Goal: Information Seeking & Learning: Learn about a topic

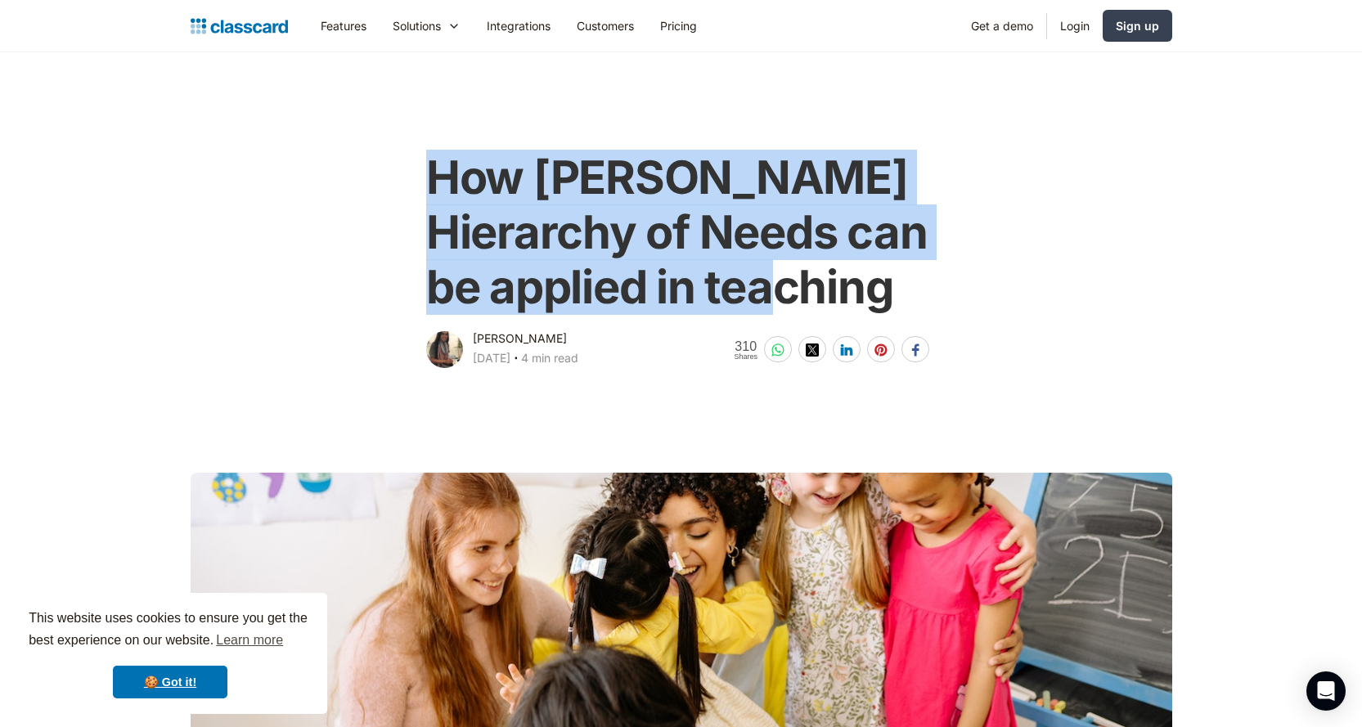
drag, startPoint x: 432, startPoint y: 172, endPoint x: 887, endPoint y: 294, distance: 470.8
click at [887, 294] on h1 "How [PERSON_NAME] Hierarchy of Needs can be applied in teaching" at bounding box center [681, 233] width 510 height 165
copy h1 "How [PERSON_NAME] Hierarchy of Needs can be applied in teaching"
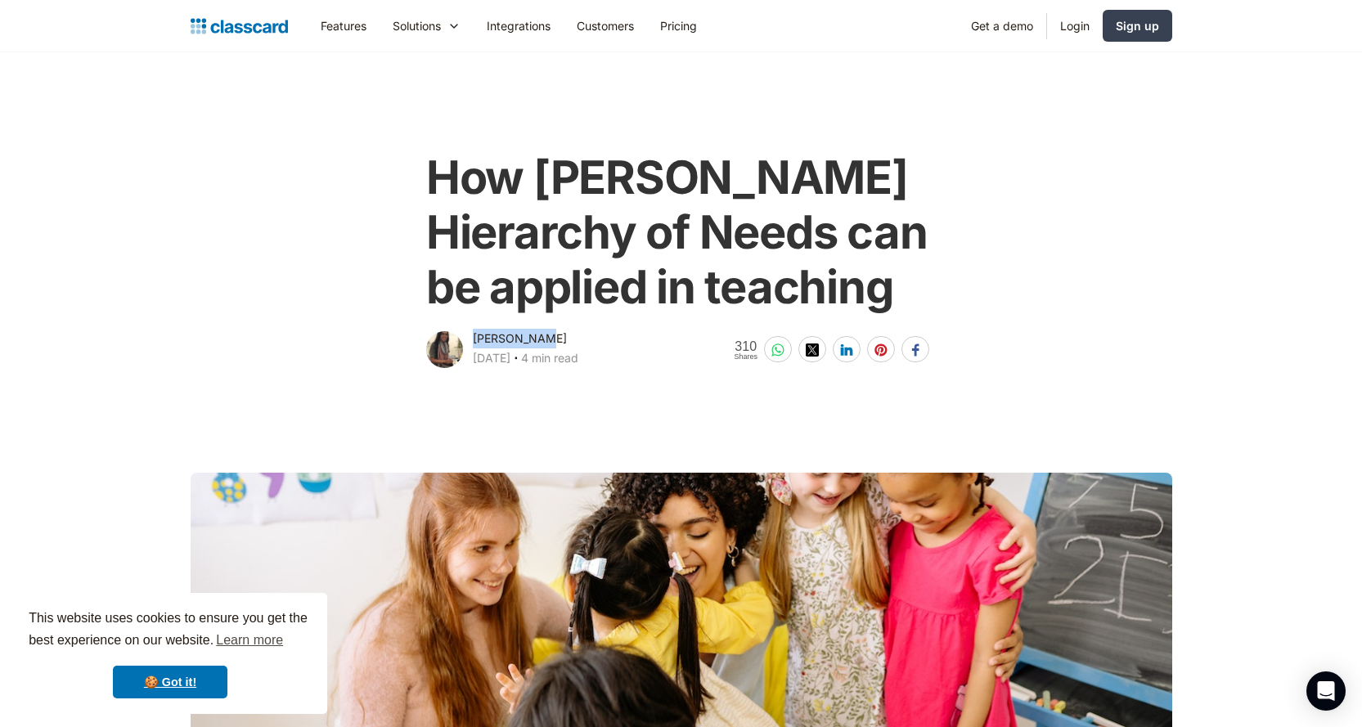
drag, startPoint x: 480, startPoint y: 339, endPoint x: 541, endPoint y: 346, distance: 61.7
click at [541, 346] on div "[PERSON_NAME]" at bounding box center [520, 339] width 94 height 20
copy div "[PERSON_NAME]"
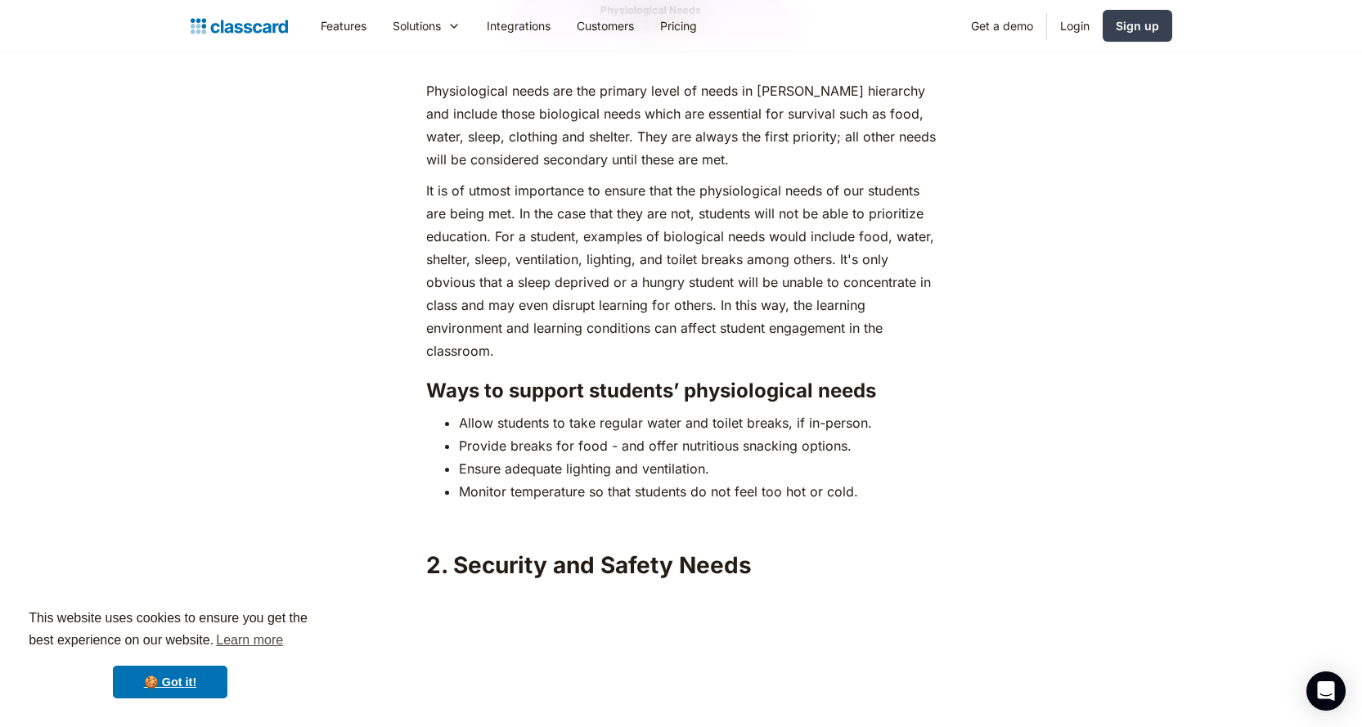
scroll to position [2454, 0]
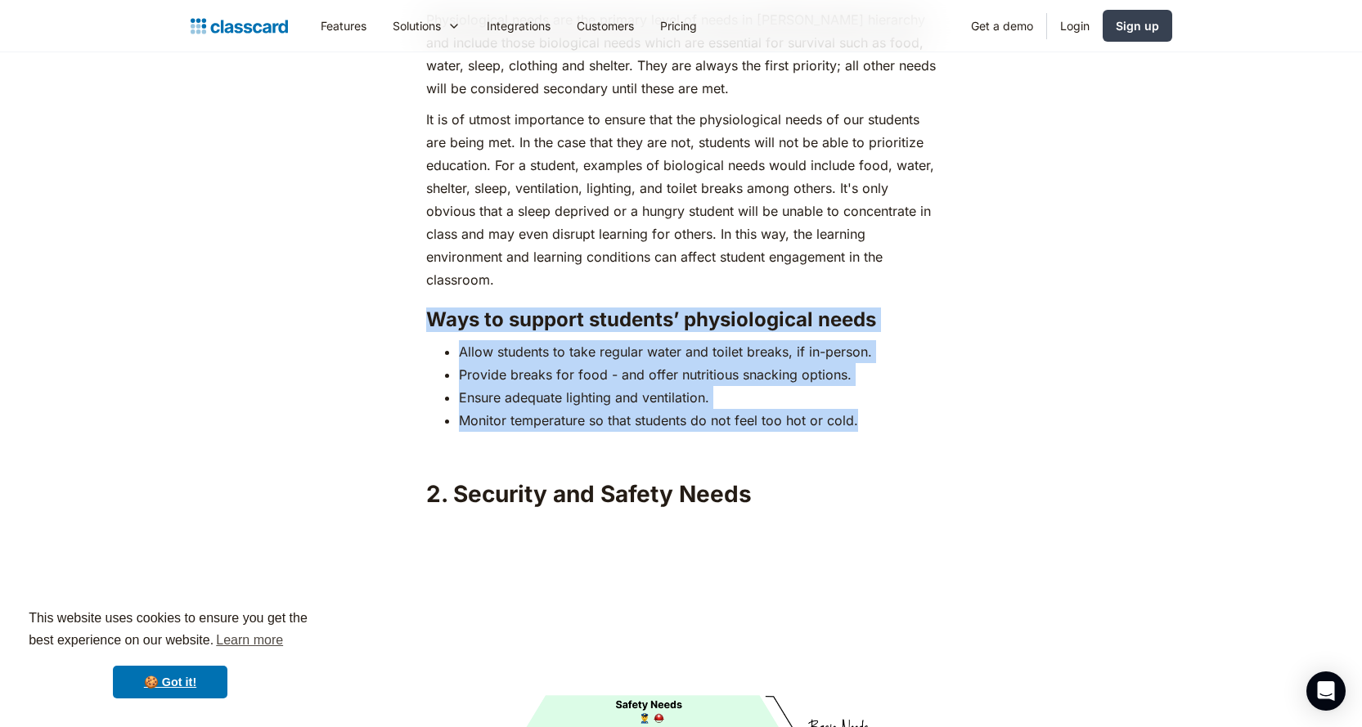
drag, startPoint x: 426, startPoint y: 290, endPoint x: 863, endPoint y: 390, distance: 448.2
copy div "Ways to support students’ physiological needs Allow students to take regular wa…"
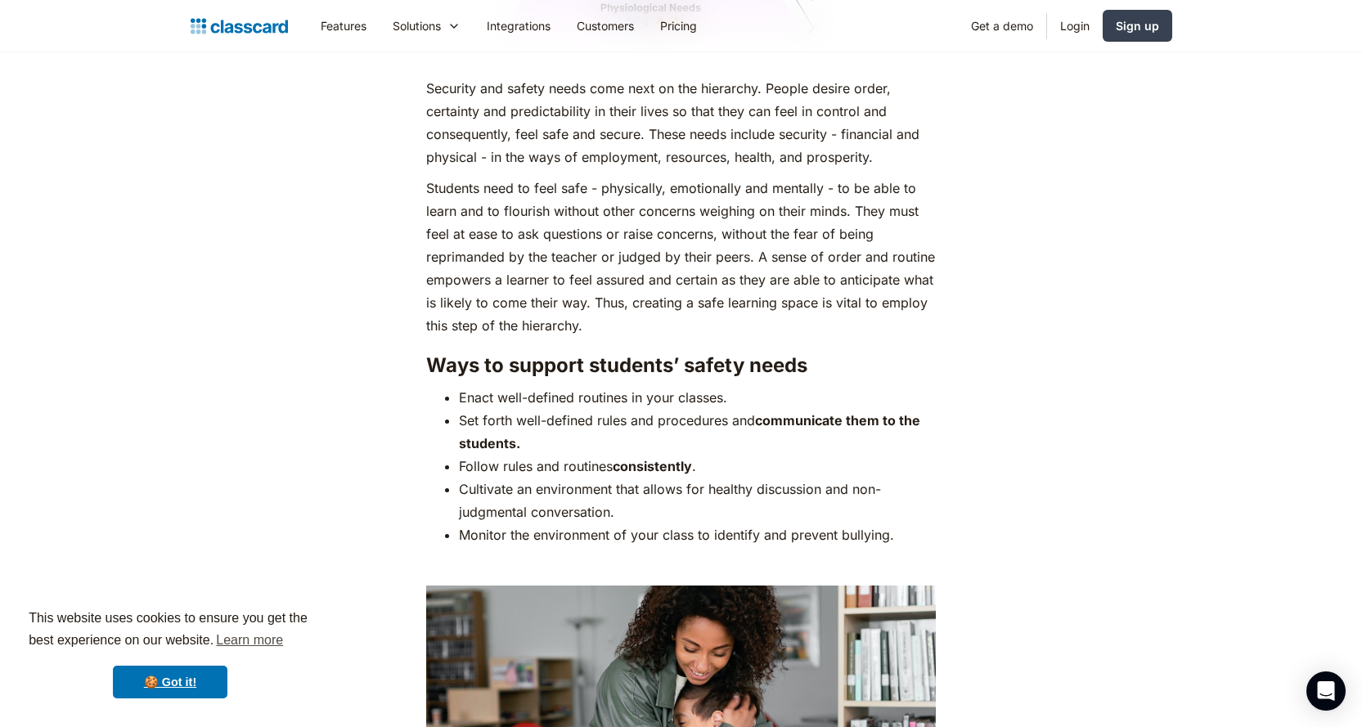
scroll to position [3190, 0]
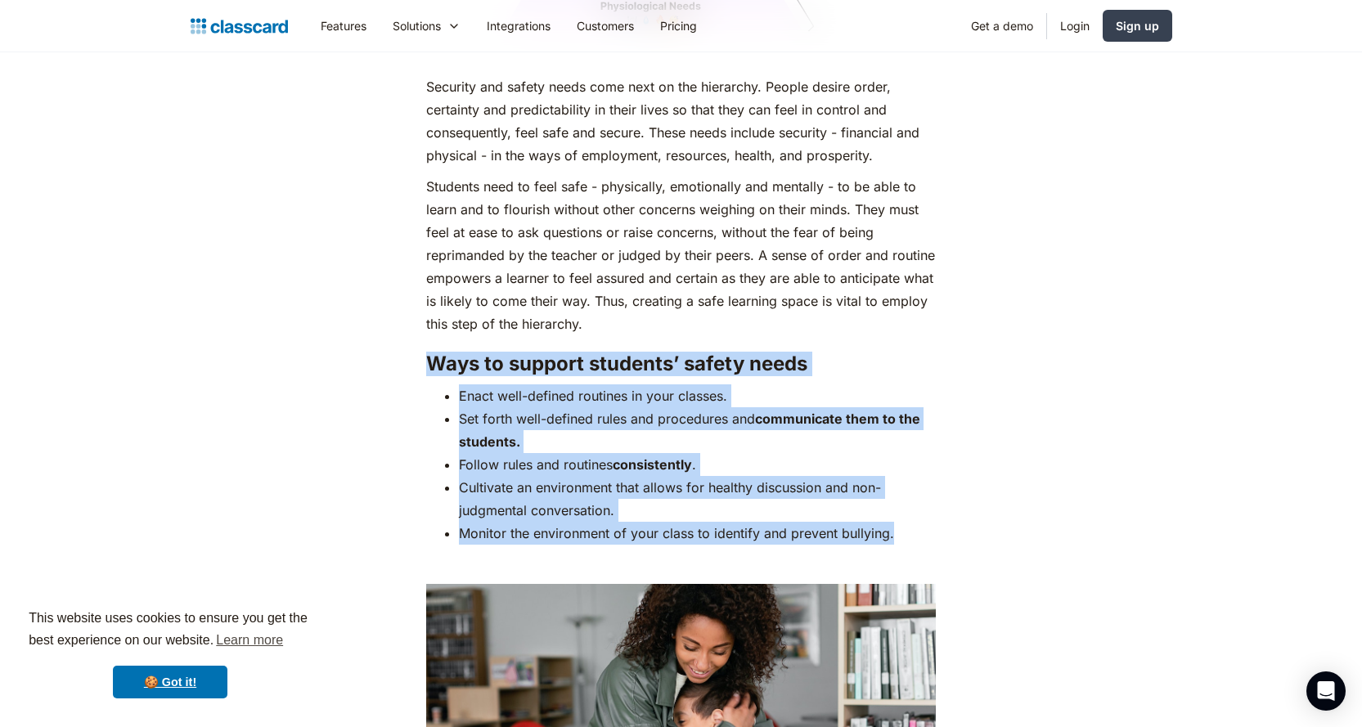
drag, startPoint x: 431, startPoint y: 330, endPoint x: 933, endPoint y: 500, distance: 530.0
copy div "Ways to support students’ safety needs Enact well-defined routines in your clas…"
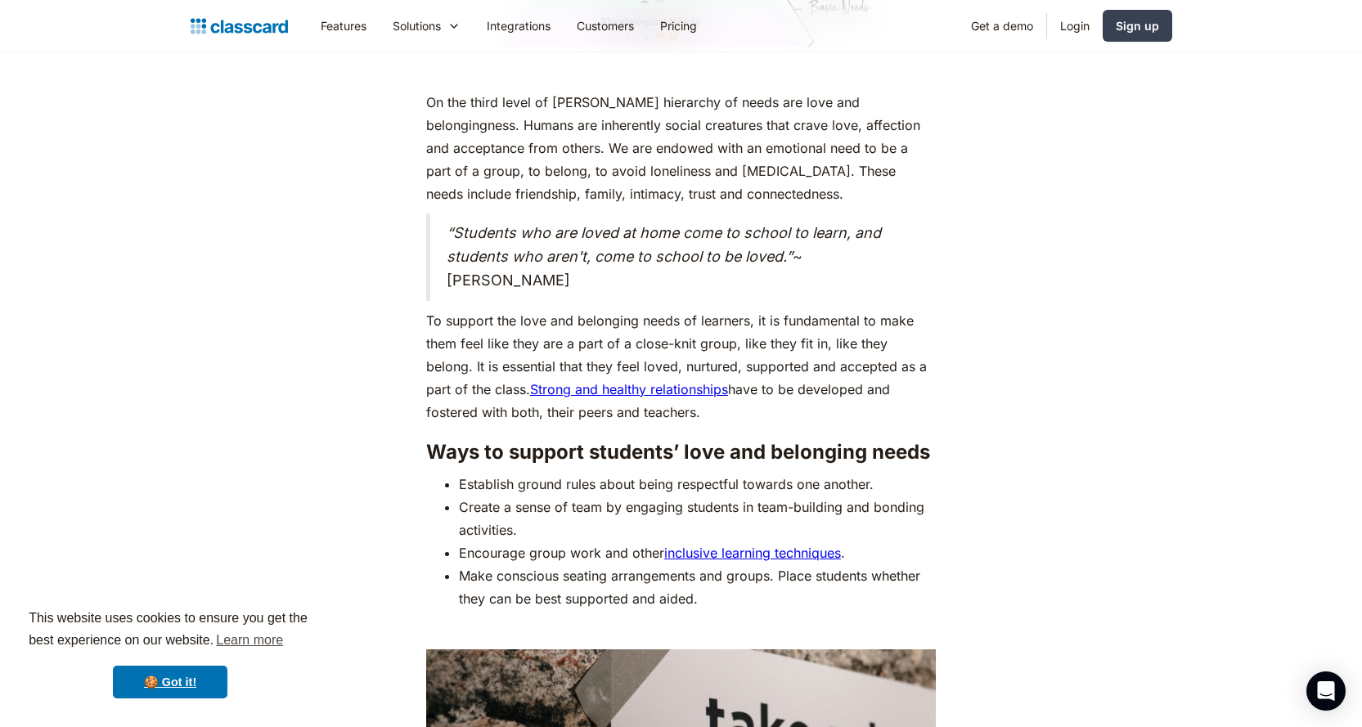
scroll to position [4499, 0]
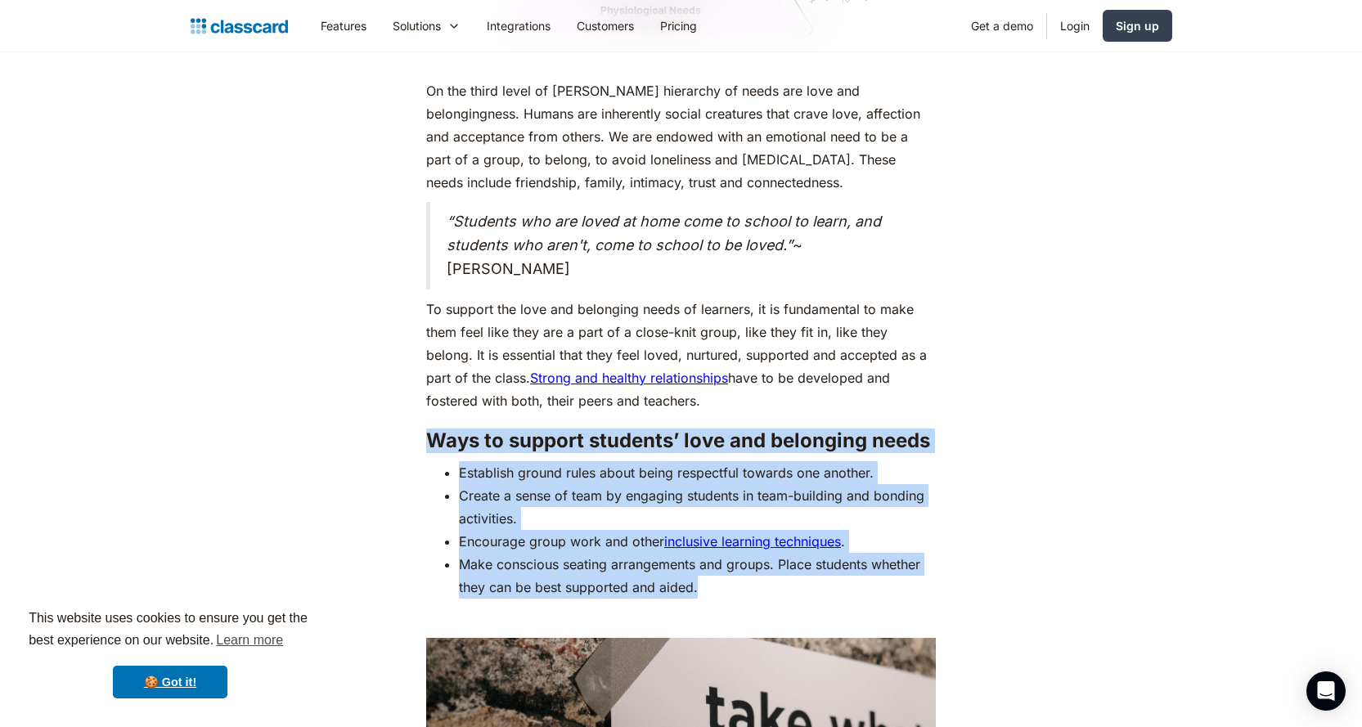
drag, startPoint x: 431, startPoint y: 408, endPoint x: 956, endPoint y: 556, distance: 545.6
click at [956, 556] on div "As humans, we are driven by an innate desire to achieve more, to surpass not ju…" at bounding box center [680, 90] width 665 height 7303
copy div "Ways to support students’ love and belonging needs Establish ground rules about…"
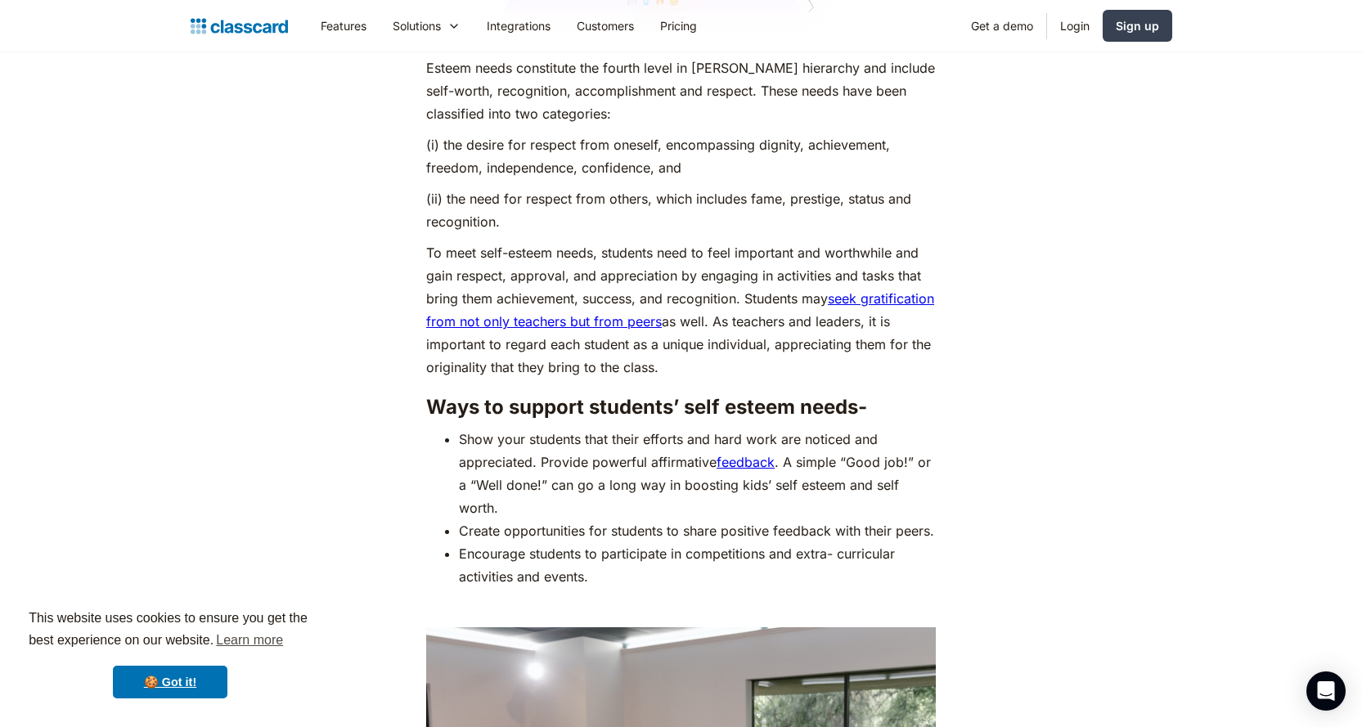
scroll to position [5889, 0]
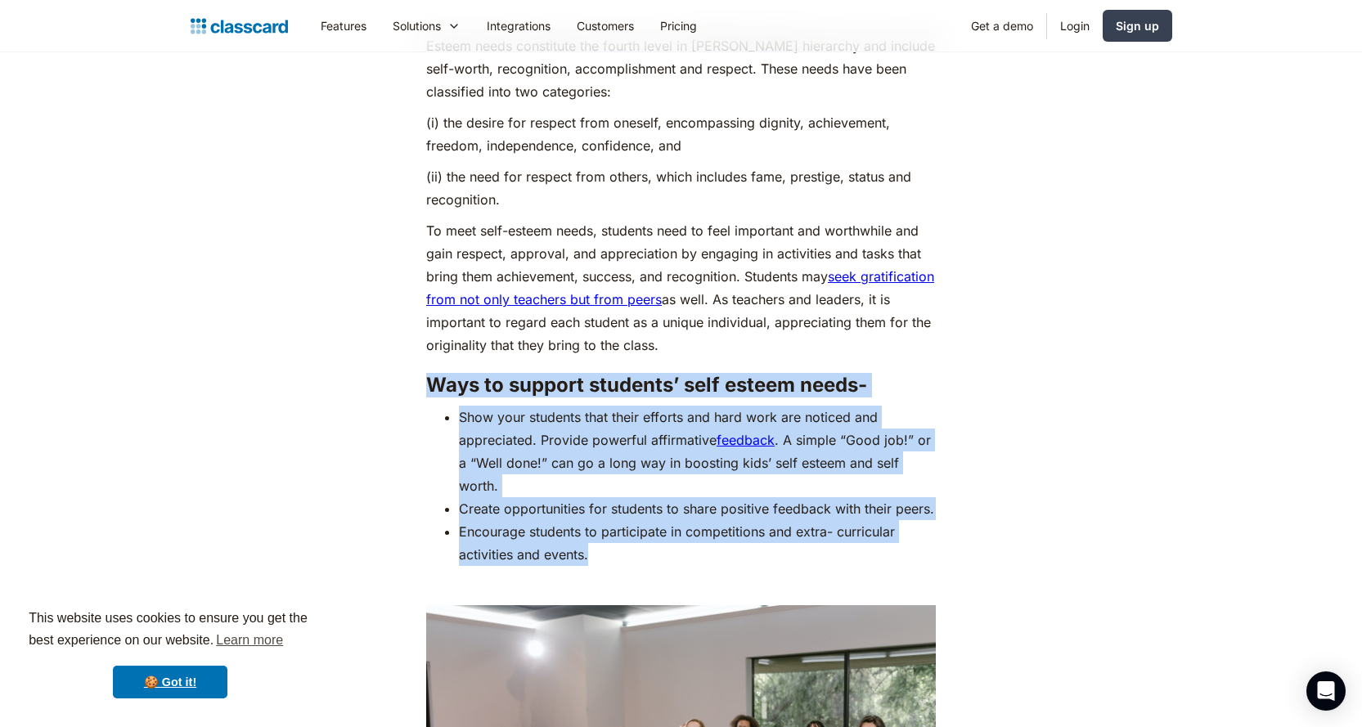
drag, startPoint x: 428, startPoint y: 353, endPoint x: 690, endPoint y: 541, distance: 323.0
copy div "Ways to support students’ self esteem needs- Show your students that their effo…"
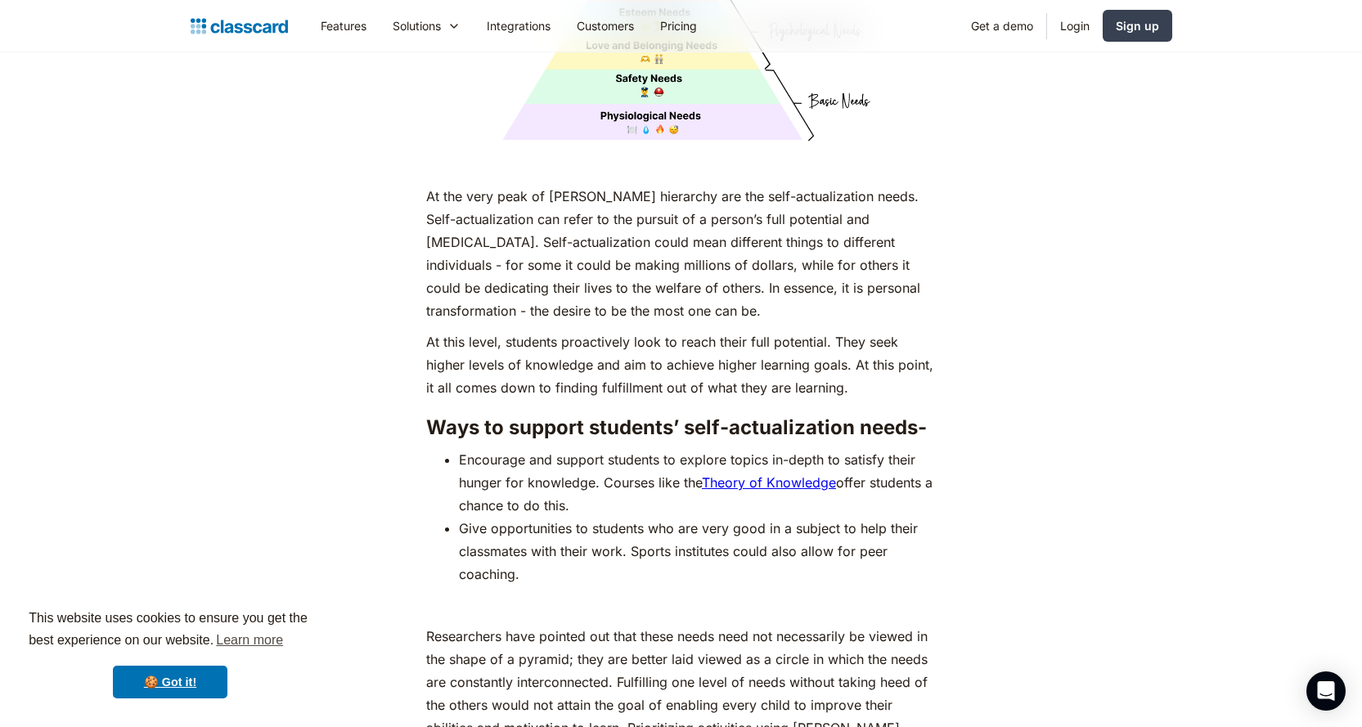
scroll to position [7116, 0]
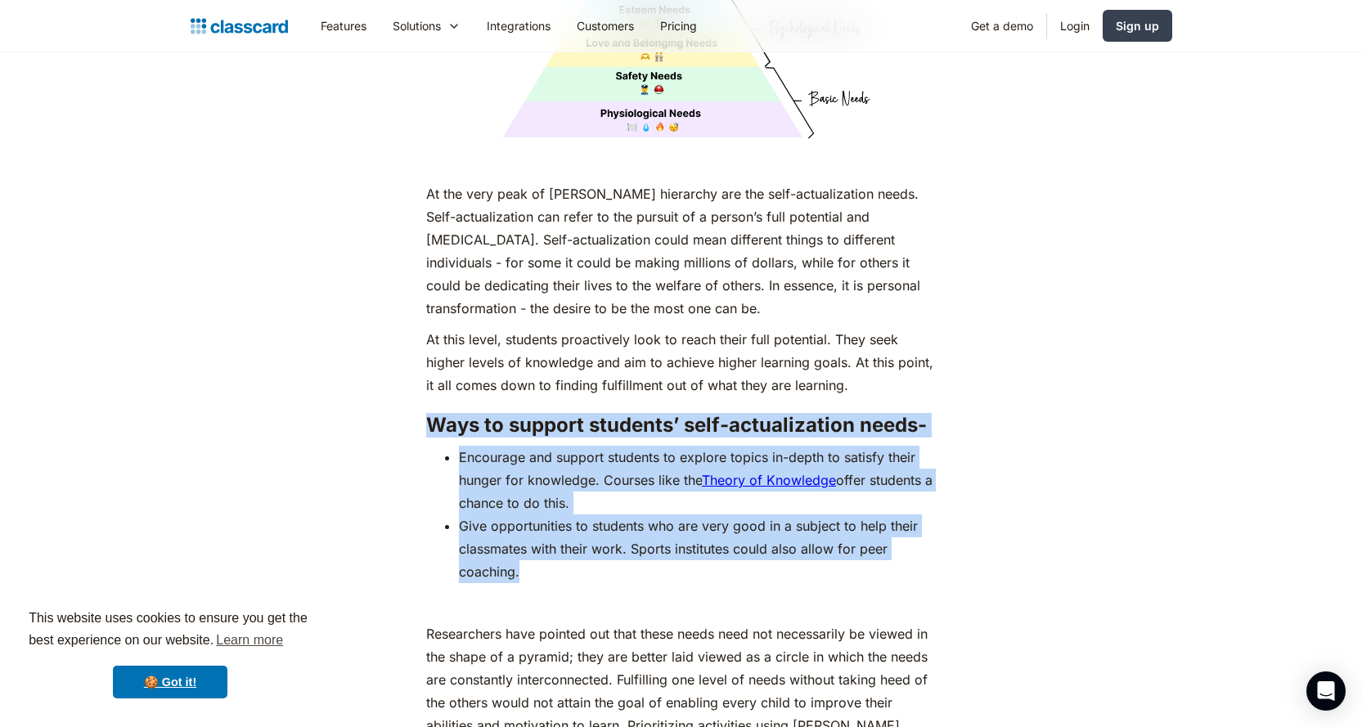
drag, startPoint x: 426, startPoint y: 416, endPoint x: 712, endPoint y: 566, distance: 323.1
copy div "Ways to support students’ self-actualization needs- Encourage and support stude…"
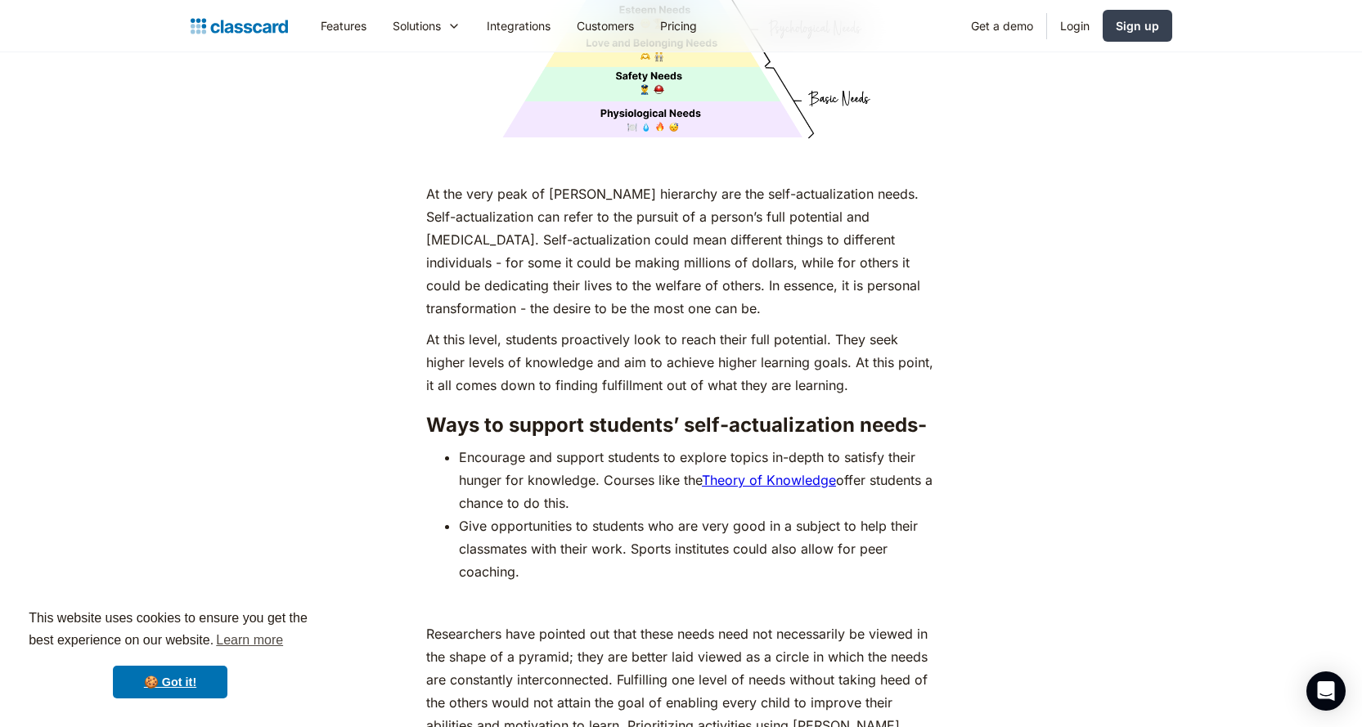
click at [803, 681] on p "Researchers have pointed out that these needs need not necessarily be viewed in…" at bounding box center [681, 713] width 510 height 183
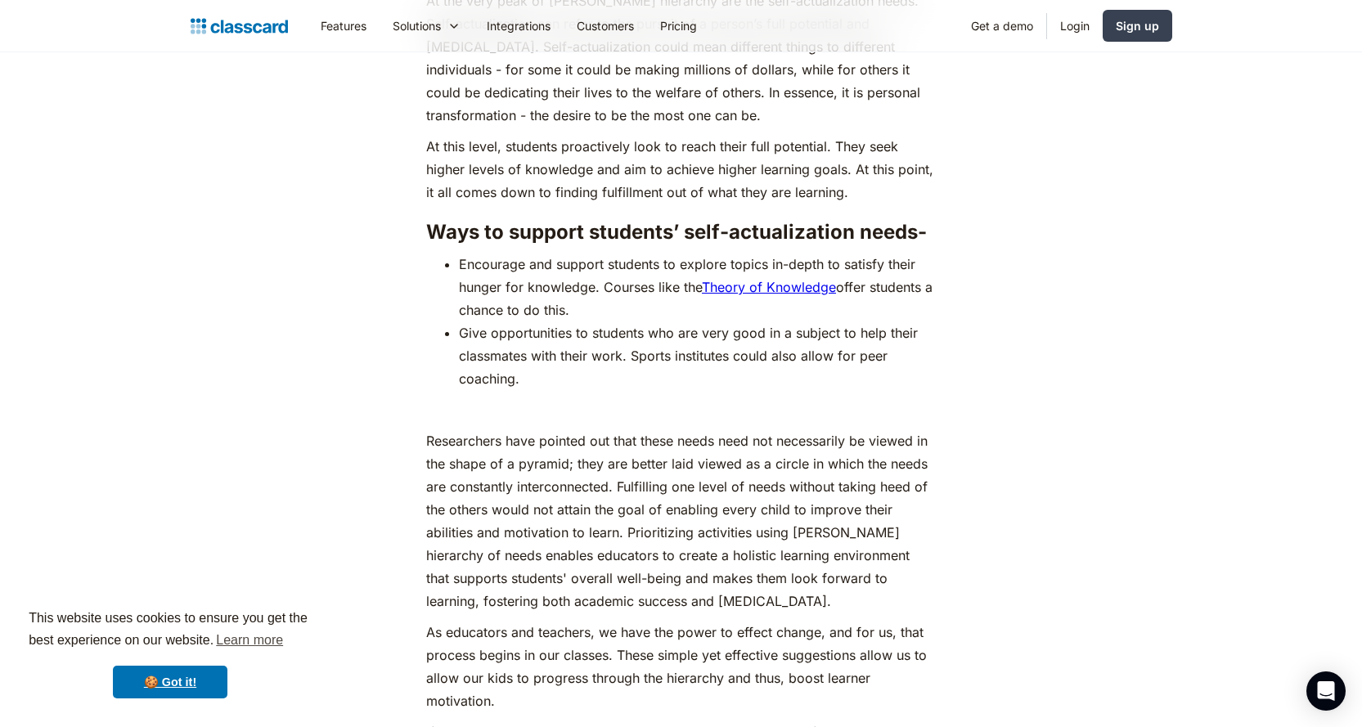
scroll to position [7362, 0]
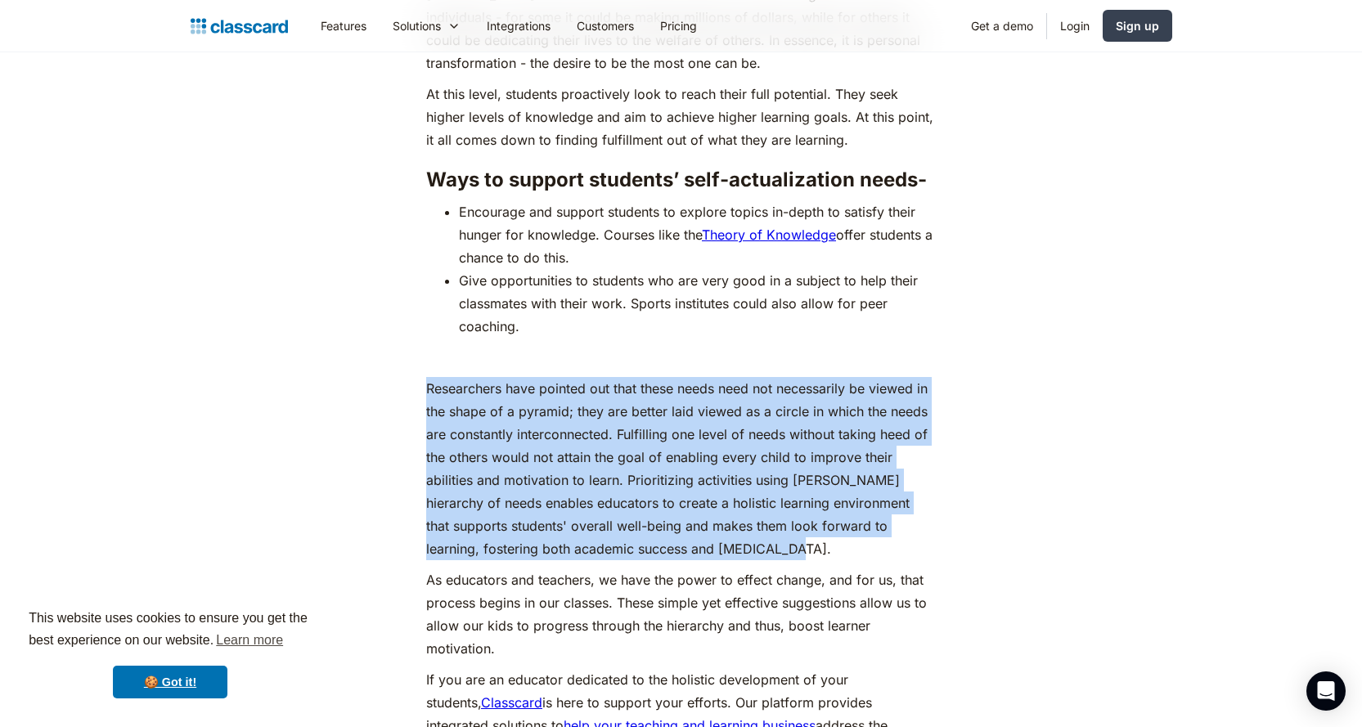
drag, startPoint x: 428, startPoint y: 380, endPoint x: 736, endPoint y: 538, distance: 346.4
click at [736, 538] on p "Researchers have pointed out that these needs need not necessarily be viewed in…" at bounding box center [681, 468] width 510 height 183
copy p "Researchers have pointed out that these needs need not necessarily be viewed in…"
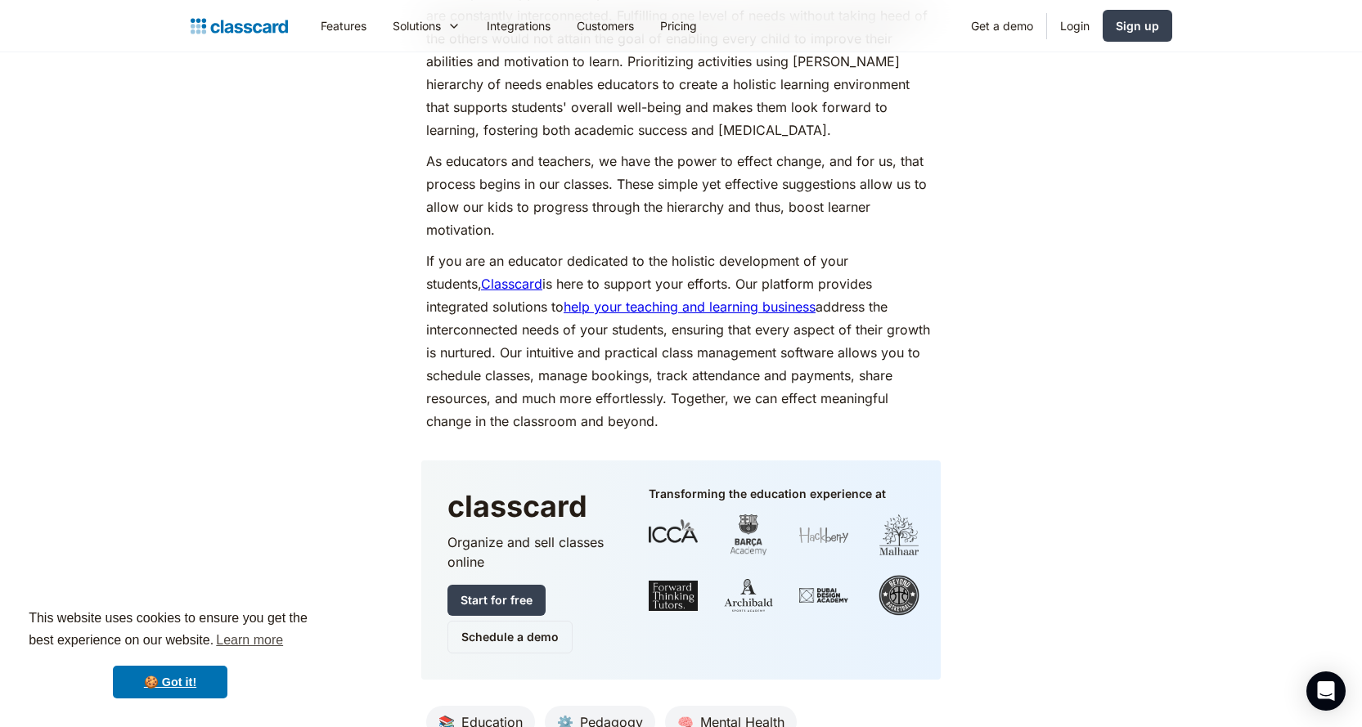
scroll to position [7852, 0]
